Goal: Information Seeking & Learning: Learn about a topic

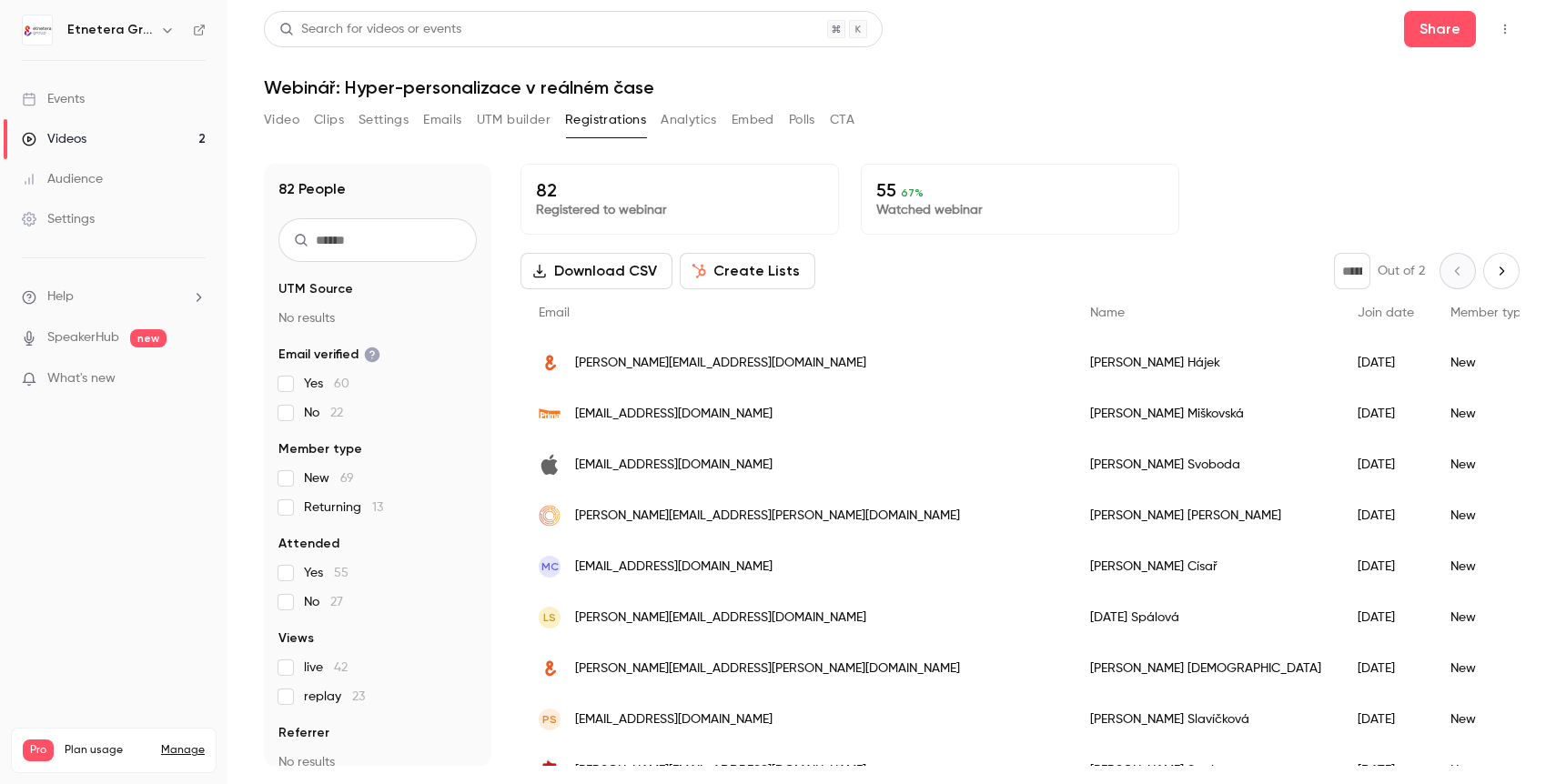
scroll to position [20, 0]
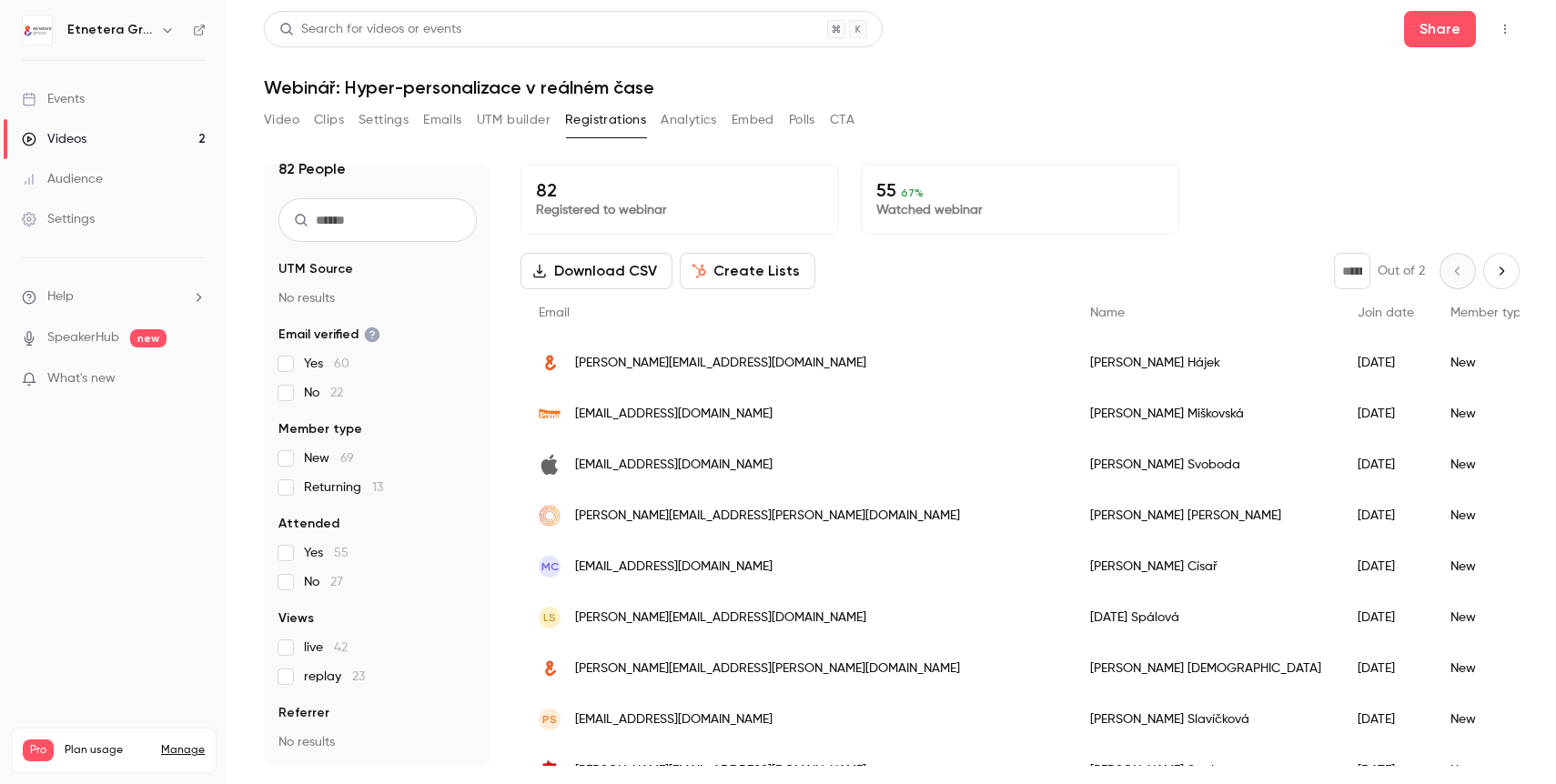
click at [711, 126] on button "Analytics" at bounding box center [689, 120] width 56 height 29
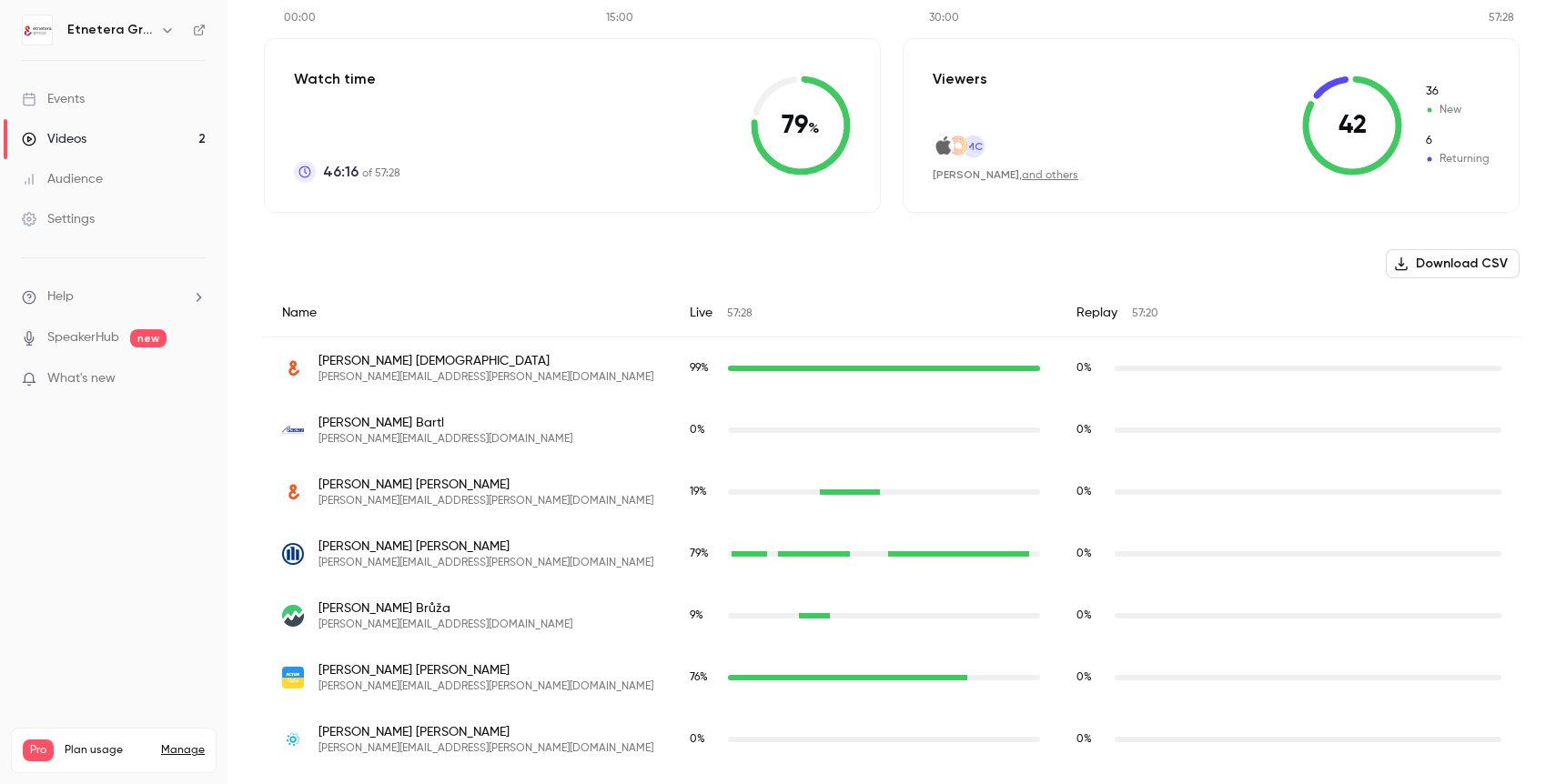
scroll to position [403, 0]
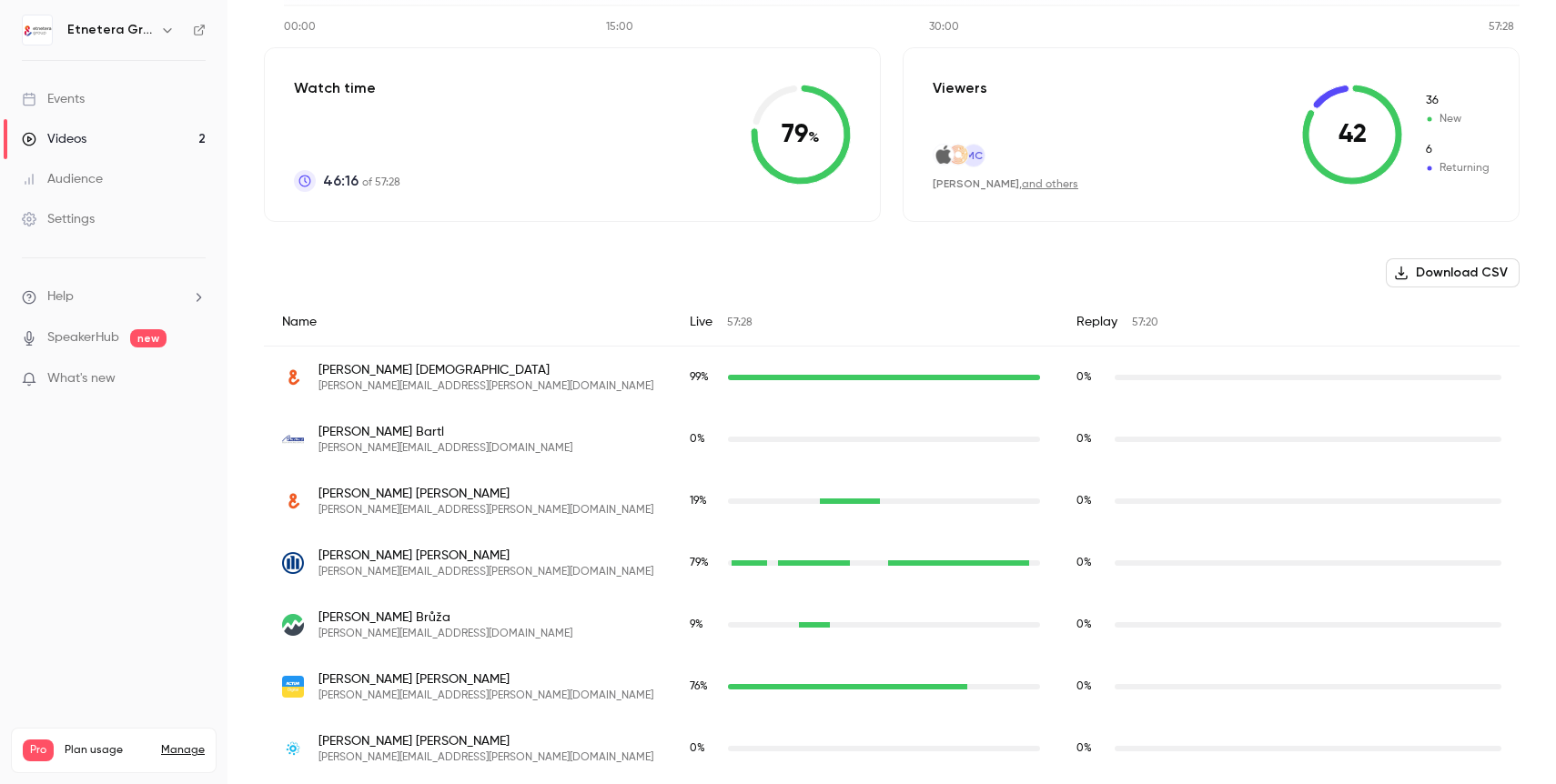
click at [1454, 272] on button "Download CSV" at bounding box center [1452, 273] width 134 height 29
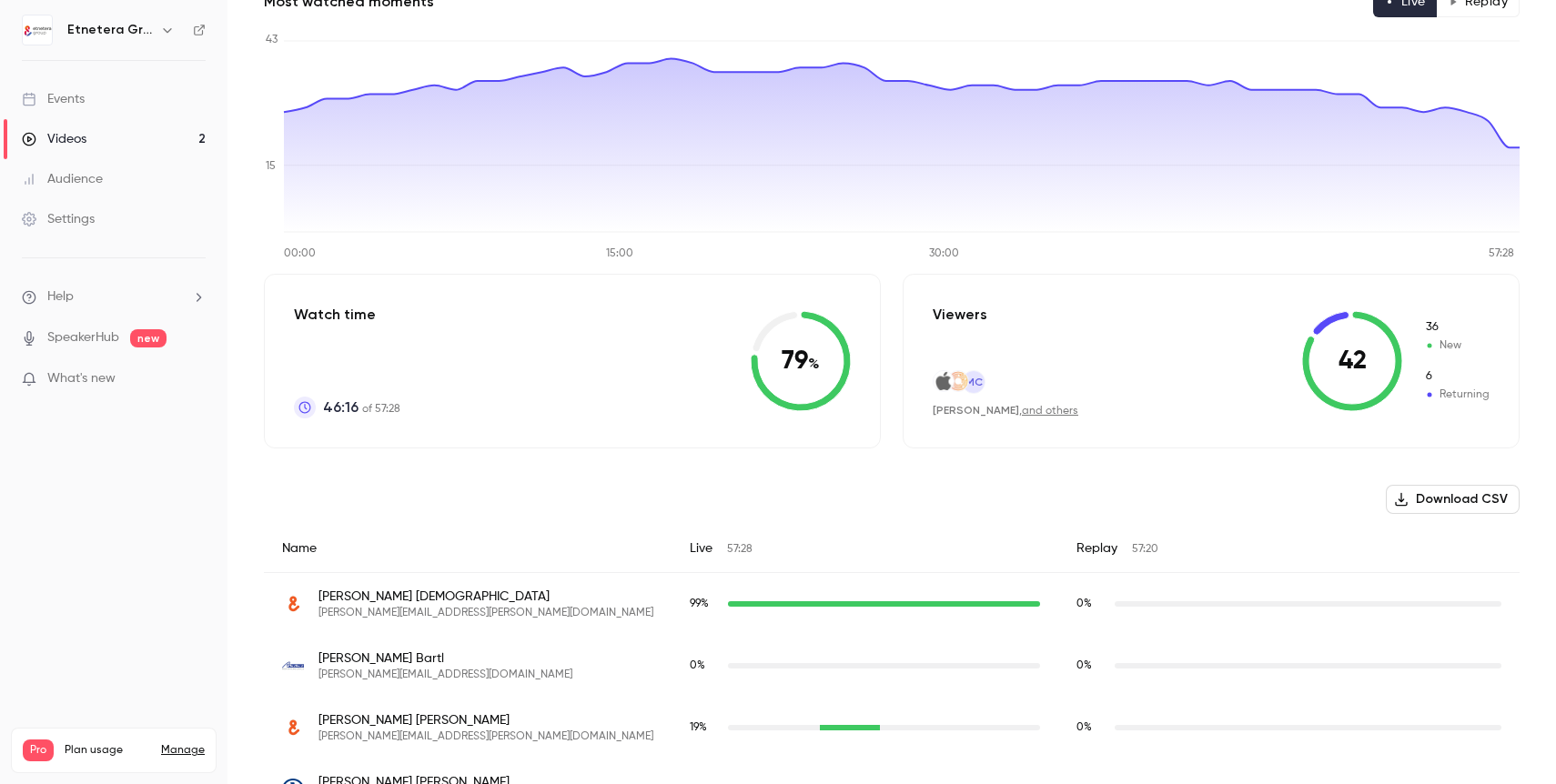
scroll to position [0, 0]
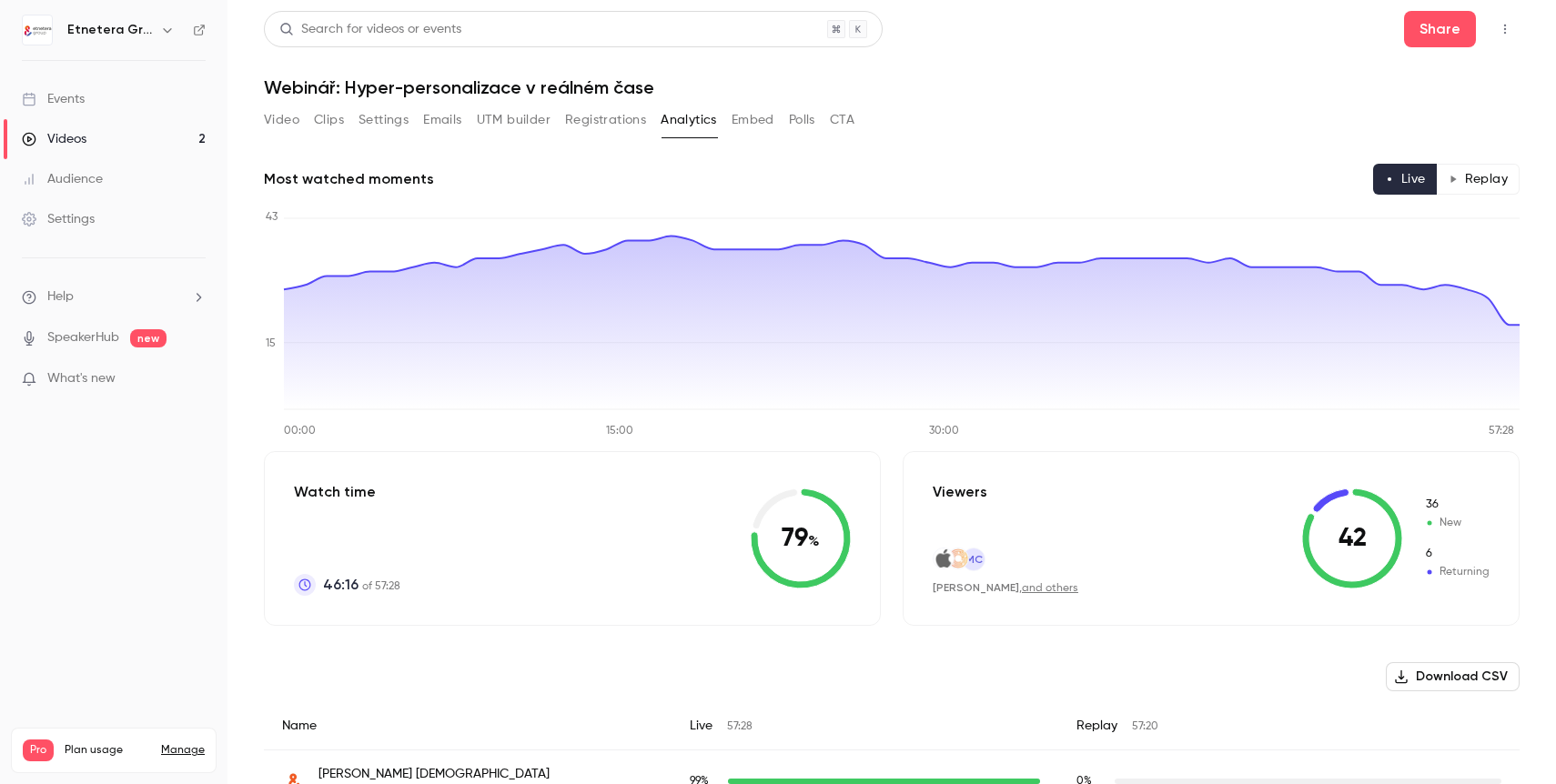
click at [609, 127] on button "Registrations" at bounding box center [605, 120] width 81 height 29
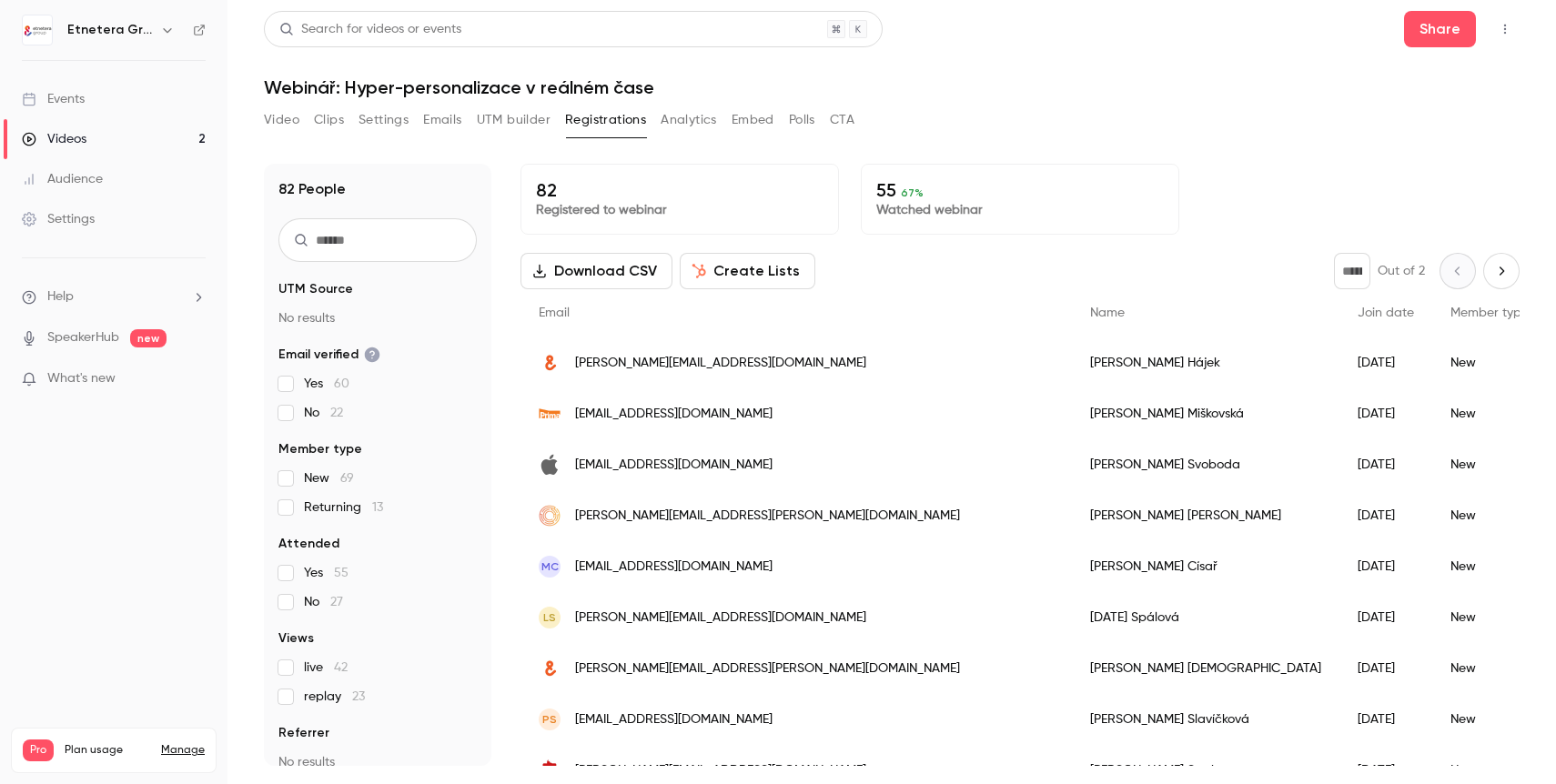
click at [660, 120] on button "Analytics" at bounding box center [689, 120] width 56 height 29
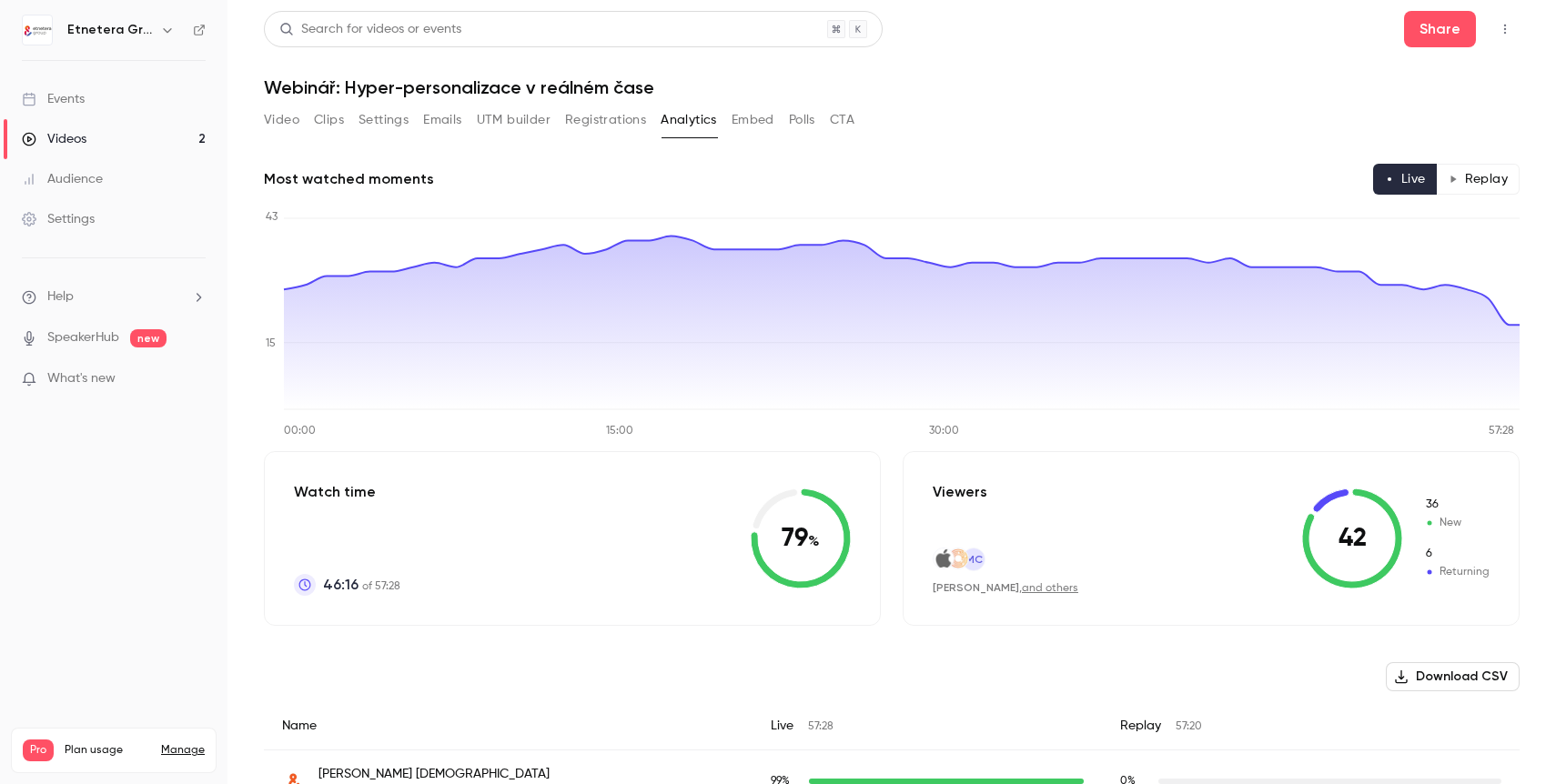
click at [168, 132] on link "Videos 2" at bounding box center [114, 139] width 228 height 40
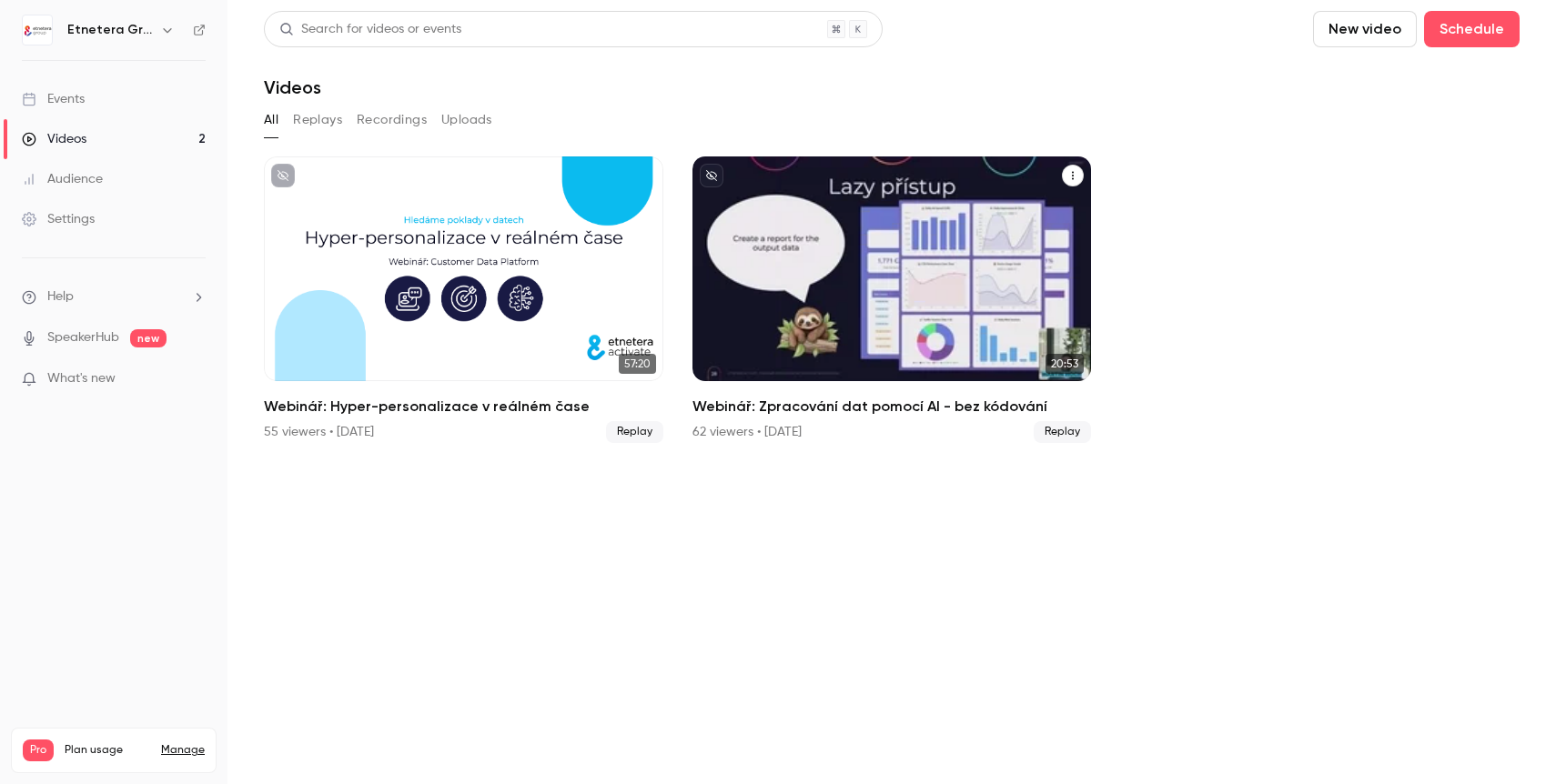
click at [1014, 304] on div "Webinář: Zpracování dat pomocí AI - bez kódování" at bounding box center [892, 269] width 399 height 225
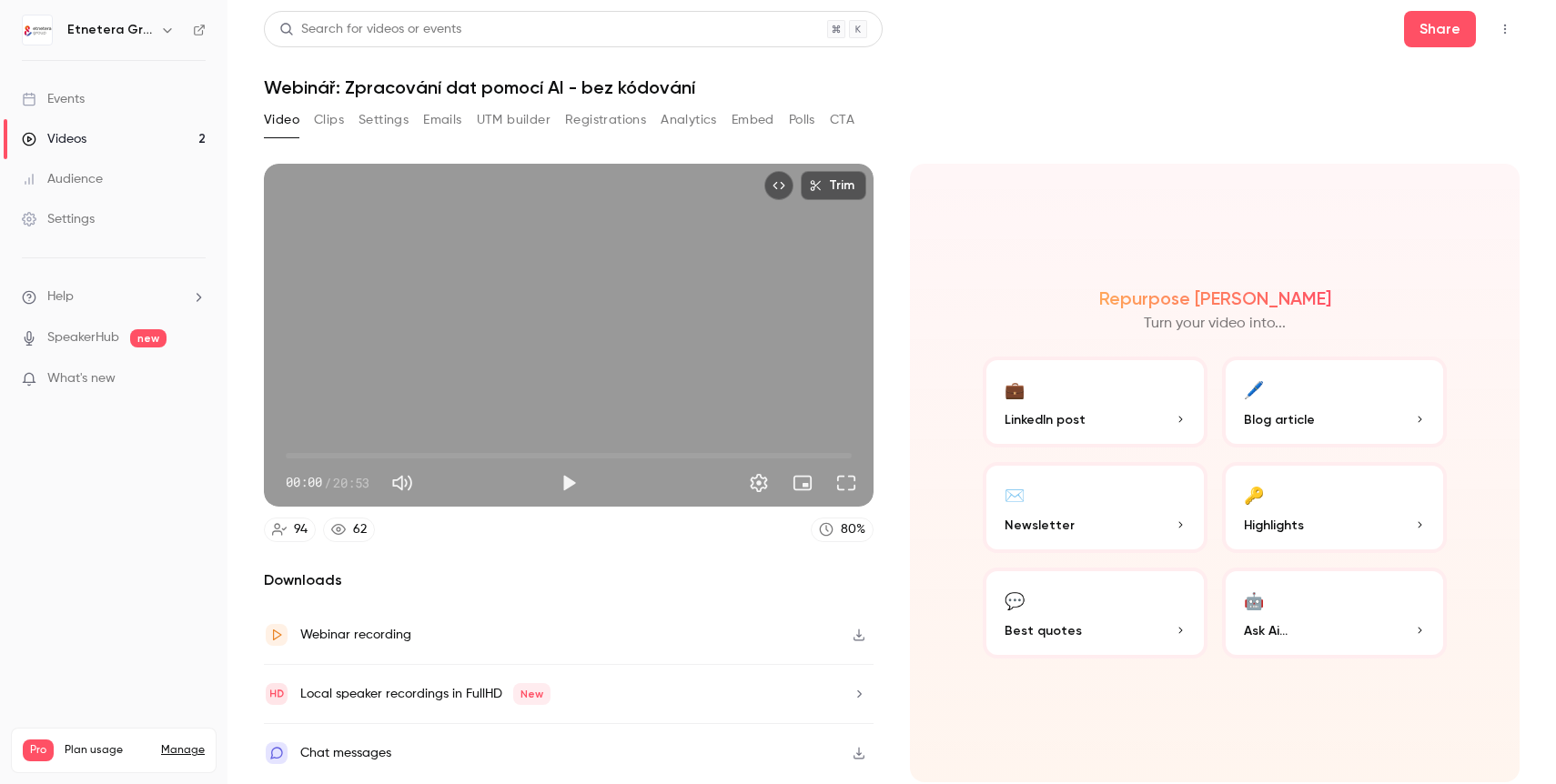
click at [679, 107] on button "Analytics" at bounding box center [689, 120] width 56 height 29
